Goal: Information Seeking & Learning: Learn about a topic

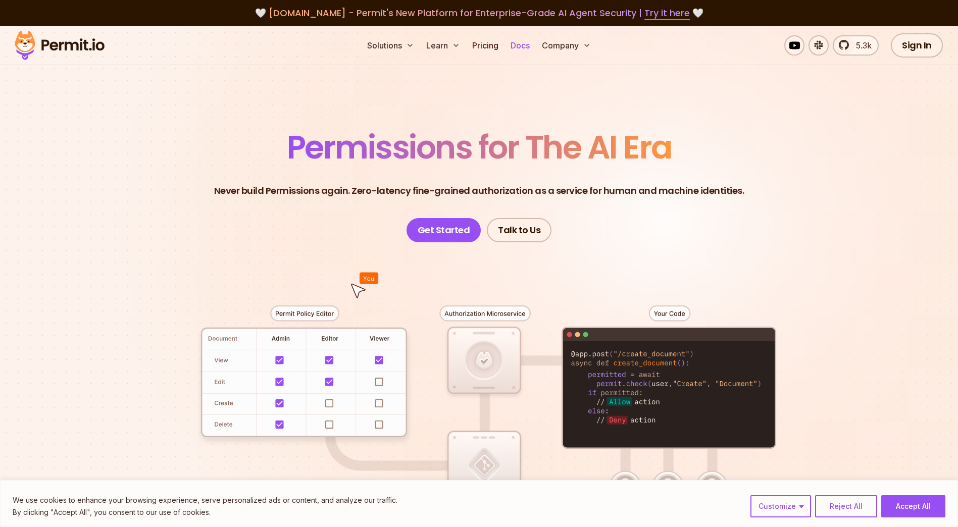
click at [520, 44] on link "Docs" at bounding box center [519, 45] width 27 height 20
click at [526, 44] on link "Docs" at bounding box center [519, 45] width 27 height 20
click at [842, 501] on button "Reject All" at bounding box center [846, 506] width 62 height 22
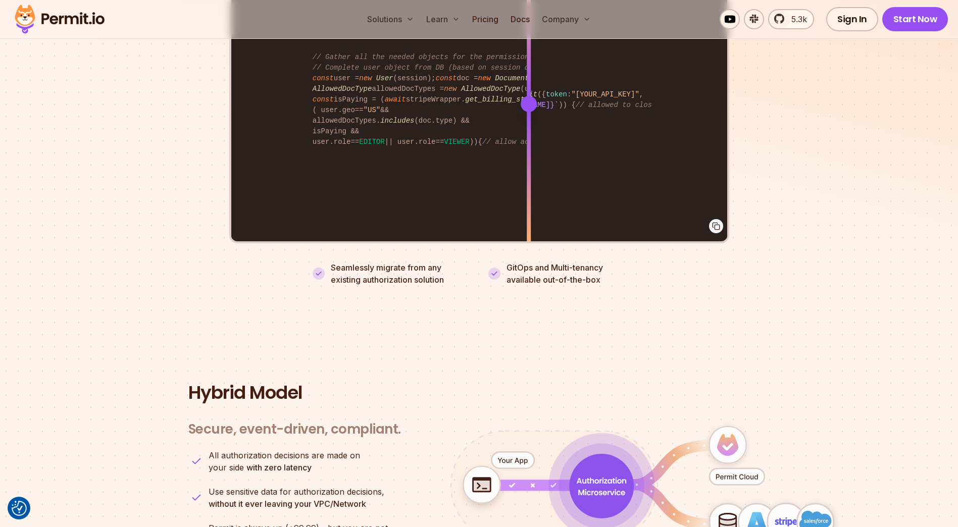
scroll to position [2460, 0]
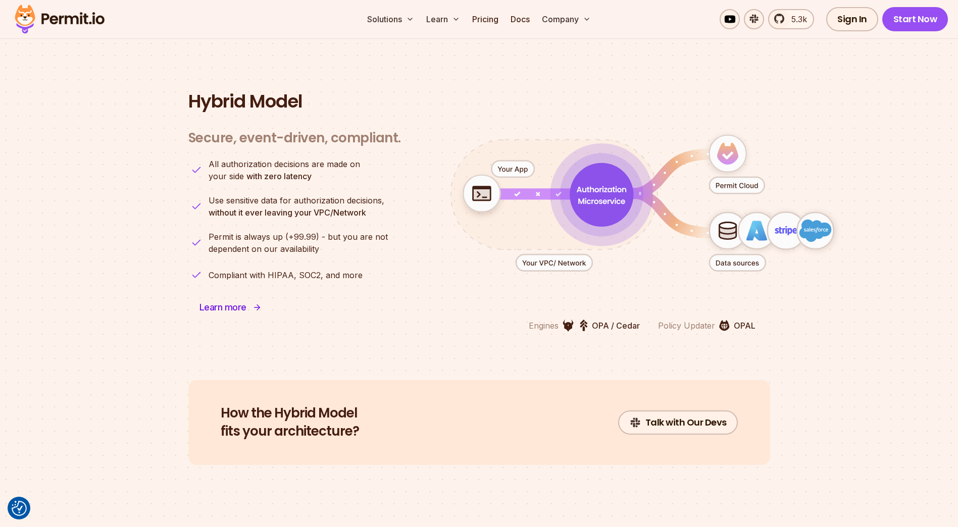
click at [225, 300] on span "Learn more" at bounding box center [222, 307] width 47 height 14
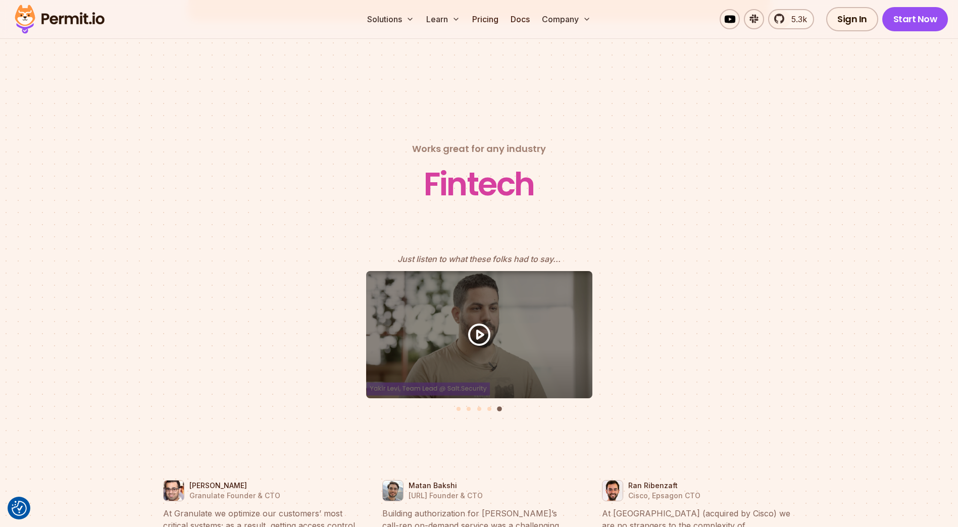
scroll to position [4328, 0]
